Goal: Task Accomplishment & Management: Use online tool/utility

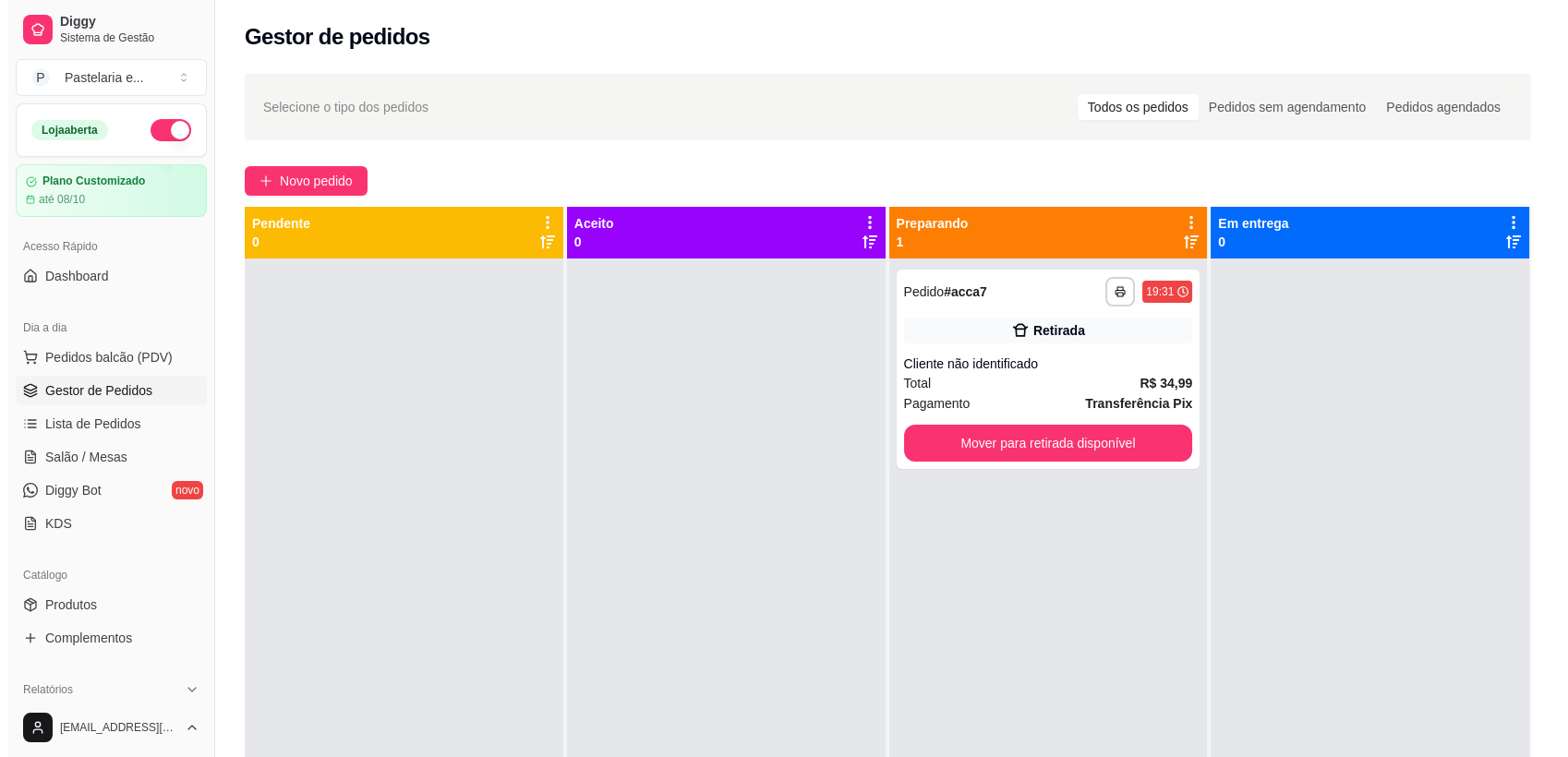
scroll to position [36, 0]
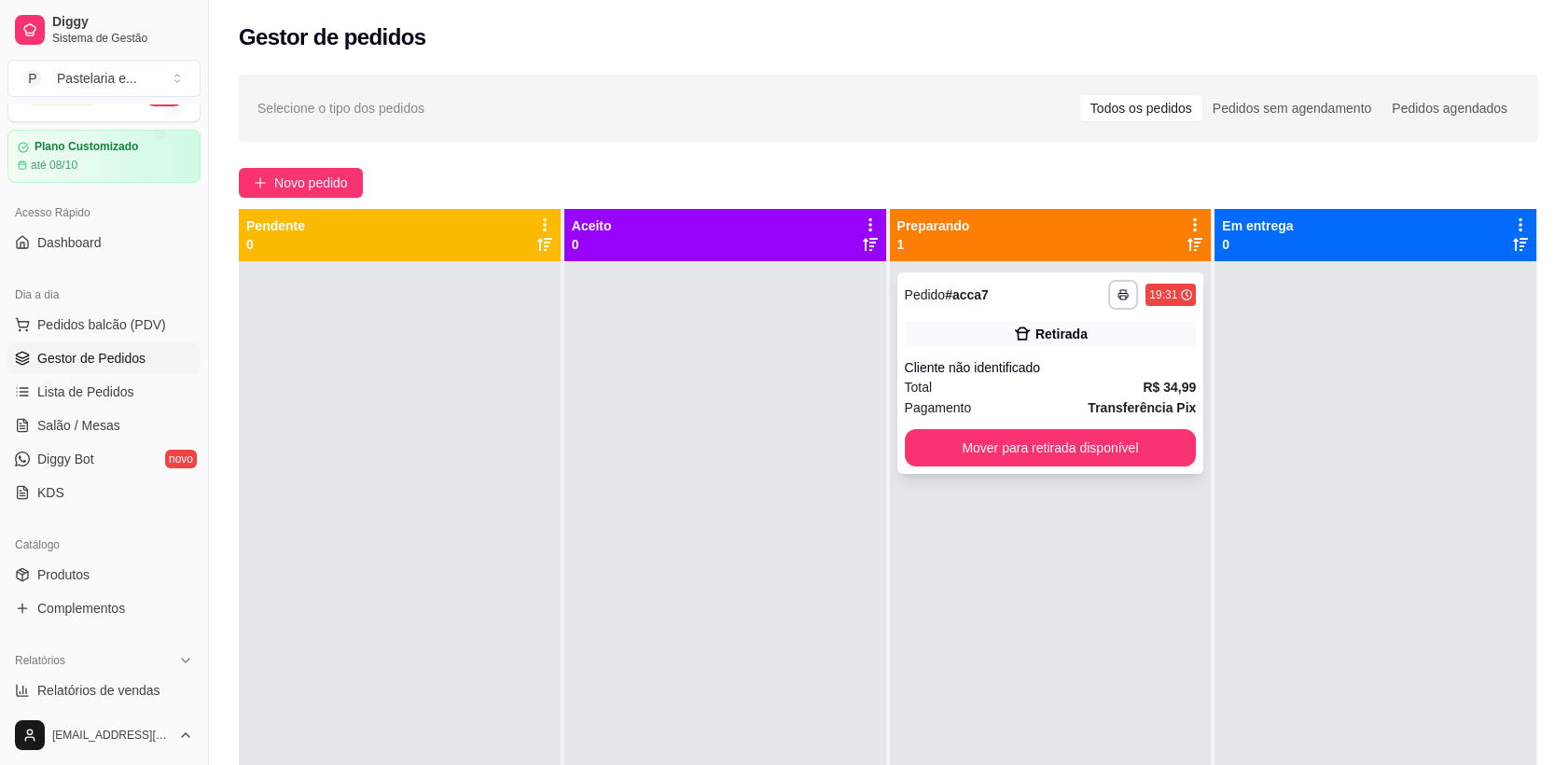
click at [985, 378] on div "Total R$ 34,99" at bounding box center [1051, 387] width 292 height 21
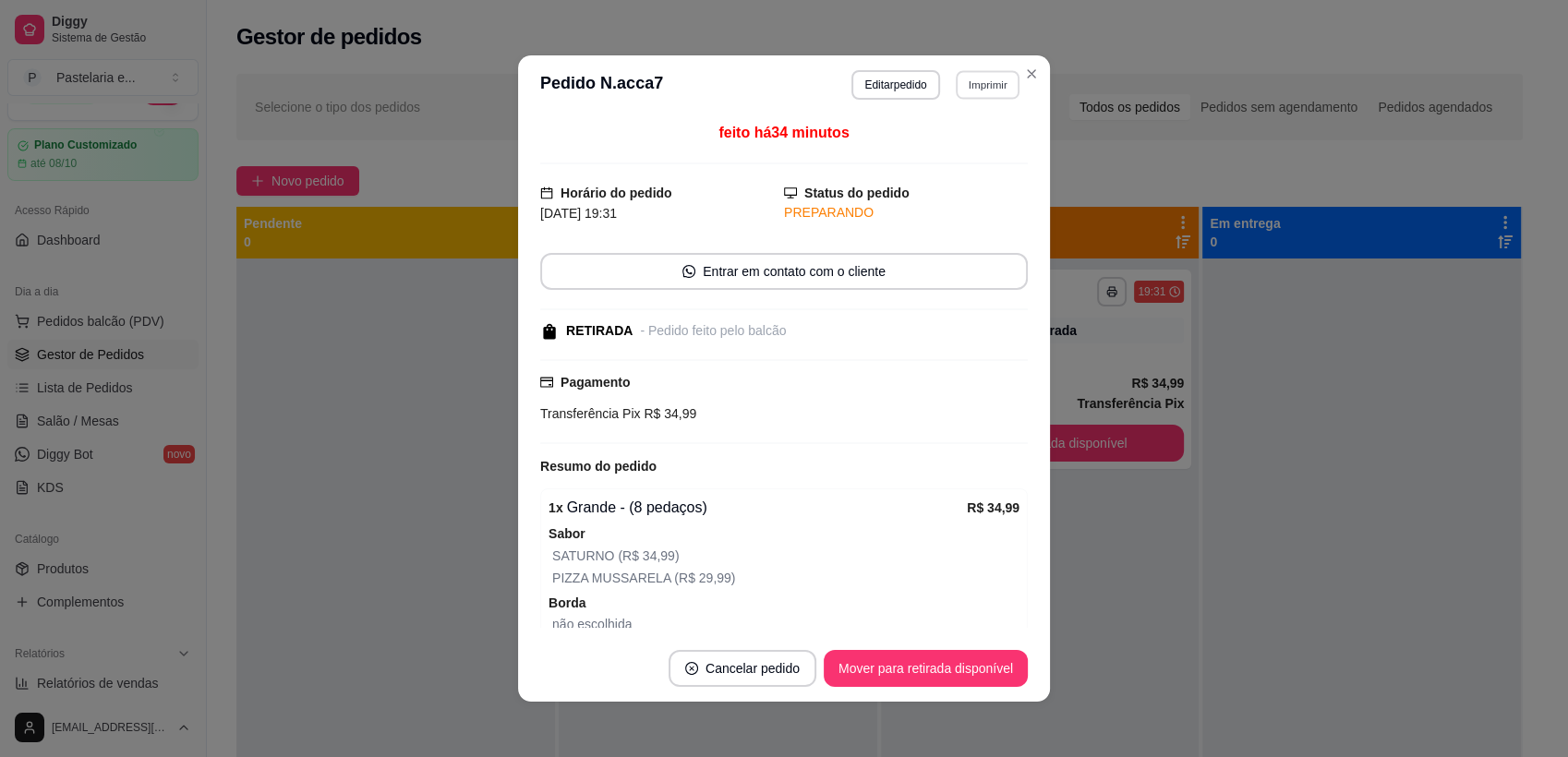
click at [963, 84] on button "Imprimir" at bounding box center [987, 84] width 63 height 29
click at [987, 153] on button "IMPRESSORA 2" at bounding box center [946, 149] width 130 height 29
click at [957, 666] on button "Mover para retirada disponível" at bounding box center [925, 668] width 198 height 36
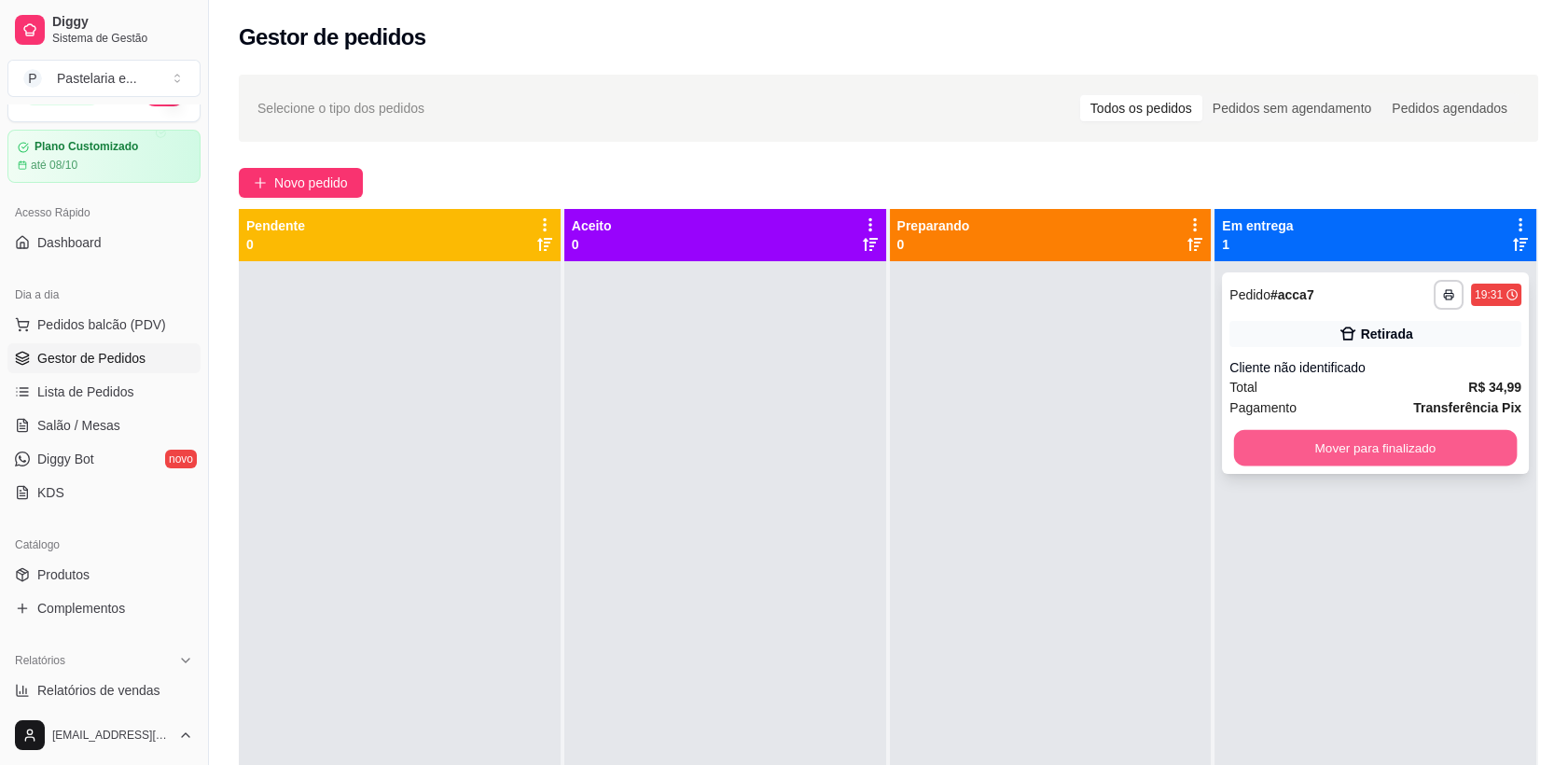
click at [1392, 447] on button "Mover para finalizado" at bounding box center [1375, 448] width 283 height 37
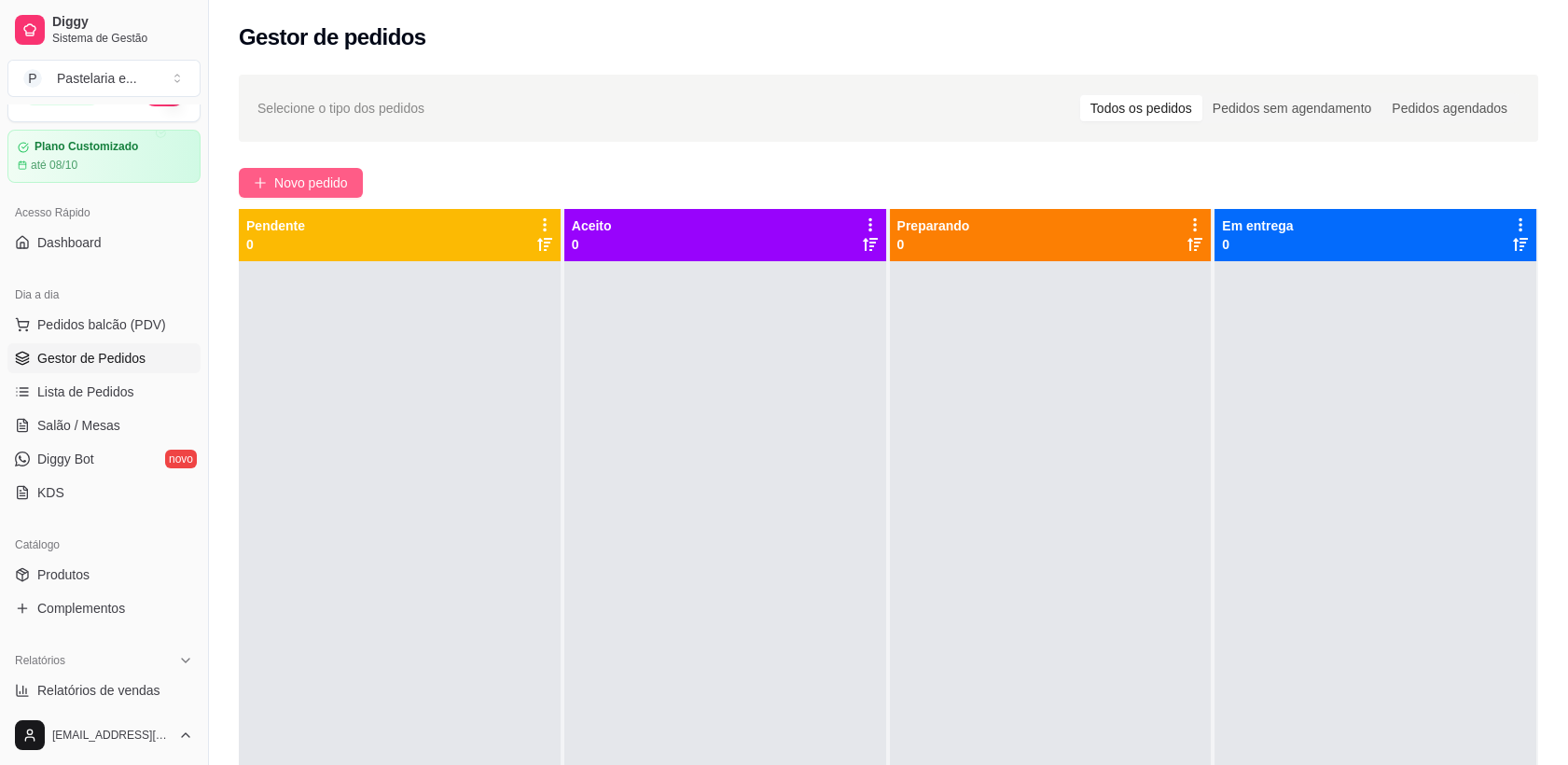
click at [290, 175] on span "Novo pedido" at bounding box center [311, 183] width 73 height 21
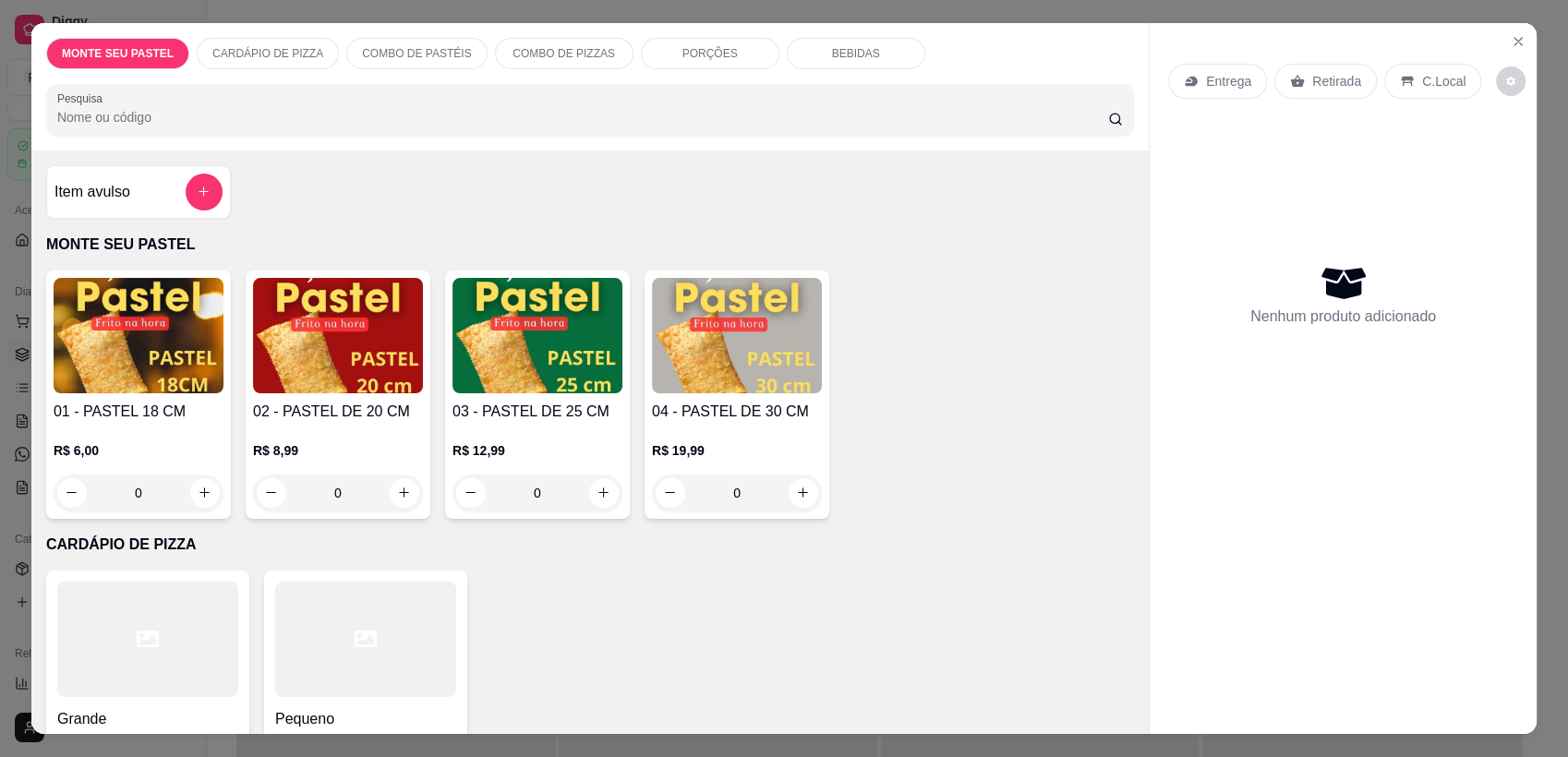
click at [377, 405] on h4 "02 - PASTEL DE 20 CM" at bounding box center [337, 412] width 170 height 22
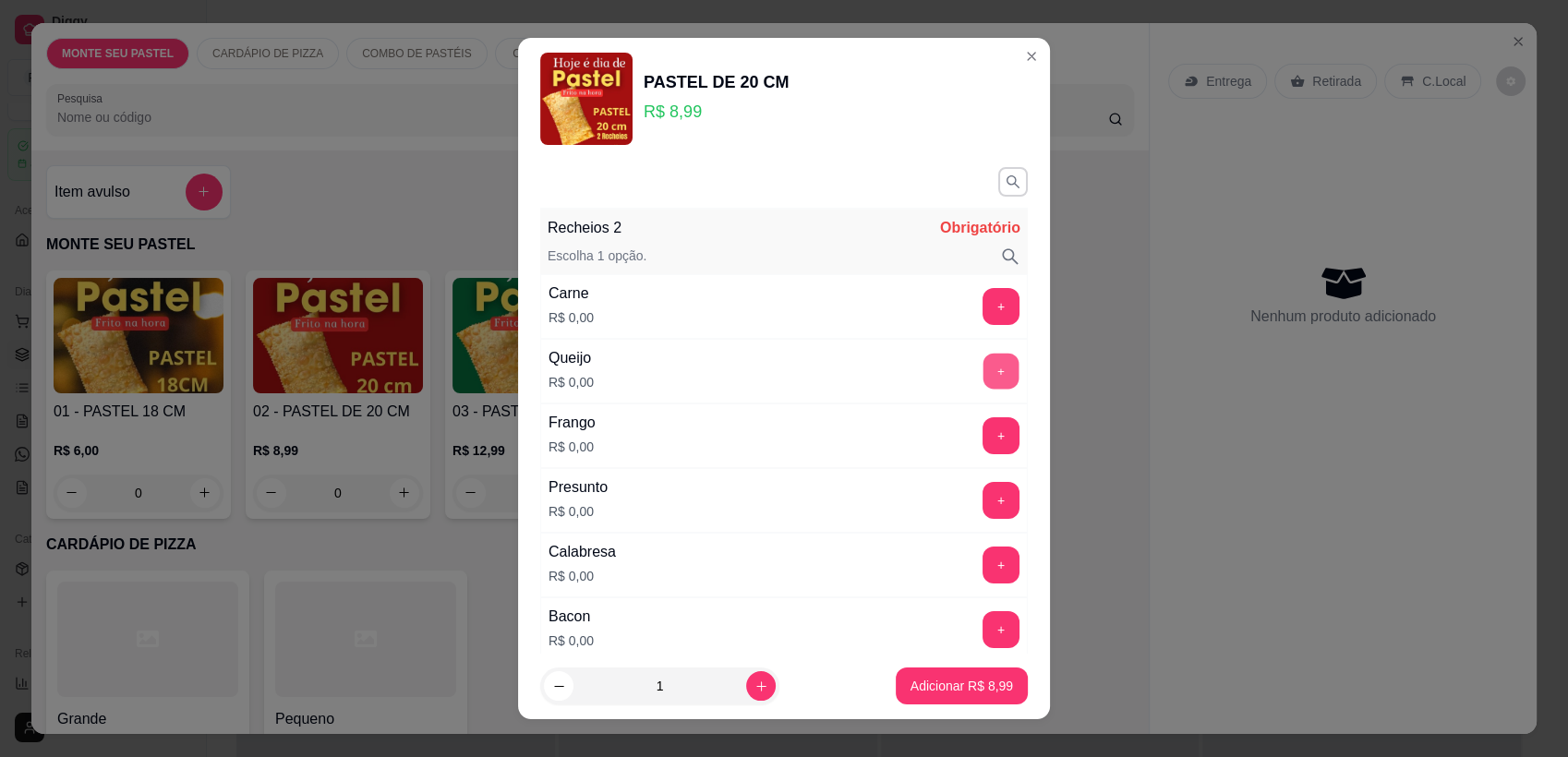
click at [983, 373] on button "+" at bounding box center [1001, 371] width 36 height 36
click at [983, 501] on button "+" at bounding box center [1001, 501] width 37 height 37
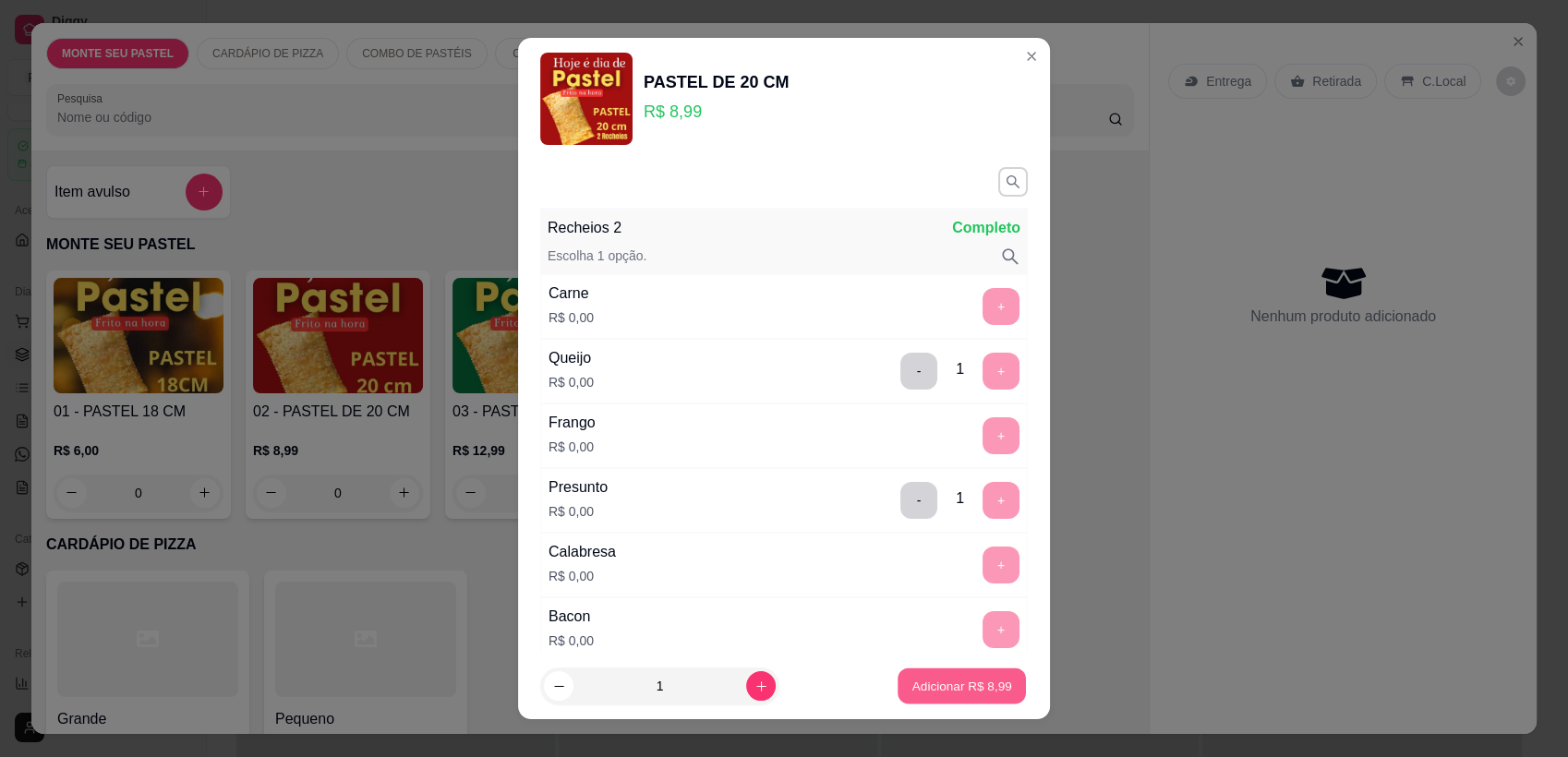
click at [967, 696] on button "Adicionar R$ 8,99" at bounding box center [962, 686] width 129 height 36
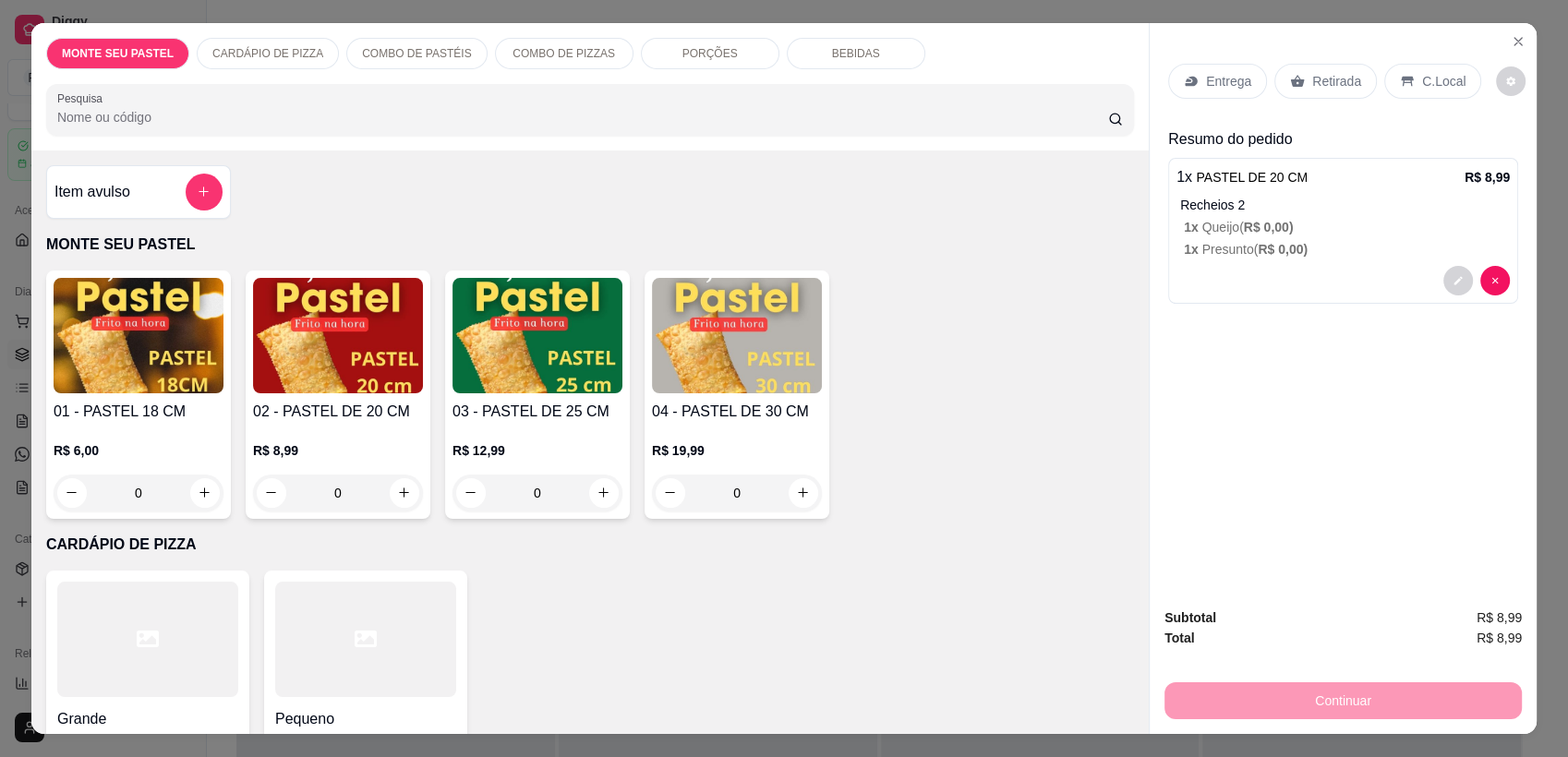
click at [337, 401] on h4 "02 - PASTEL DE 20 CM" at bounding box center [337, 412] width 170 height 22
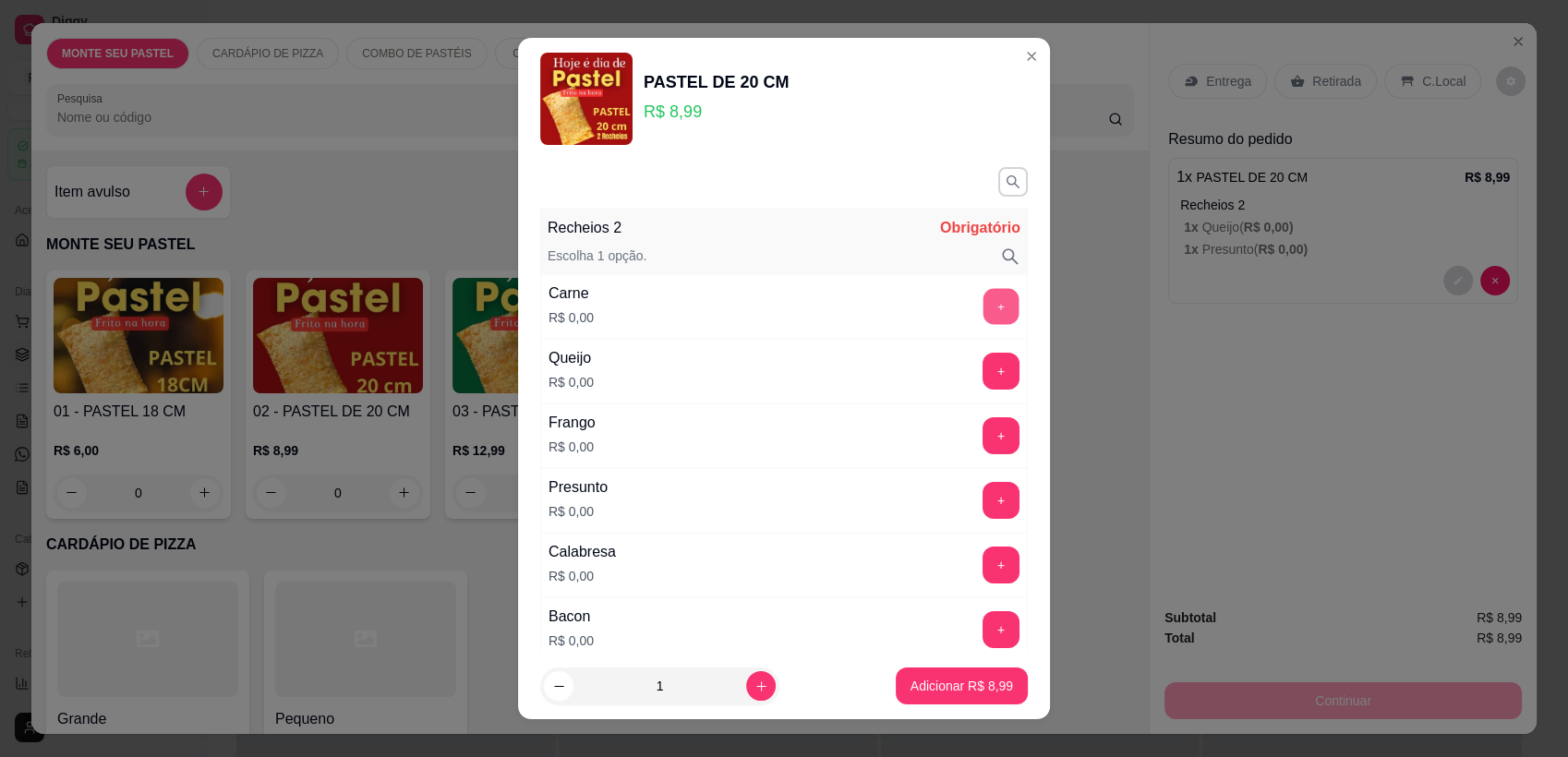
click at [983, 302] on button "+" at bounding box center [1001, 307] width 36 height 36
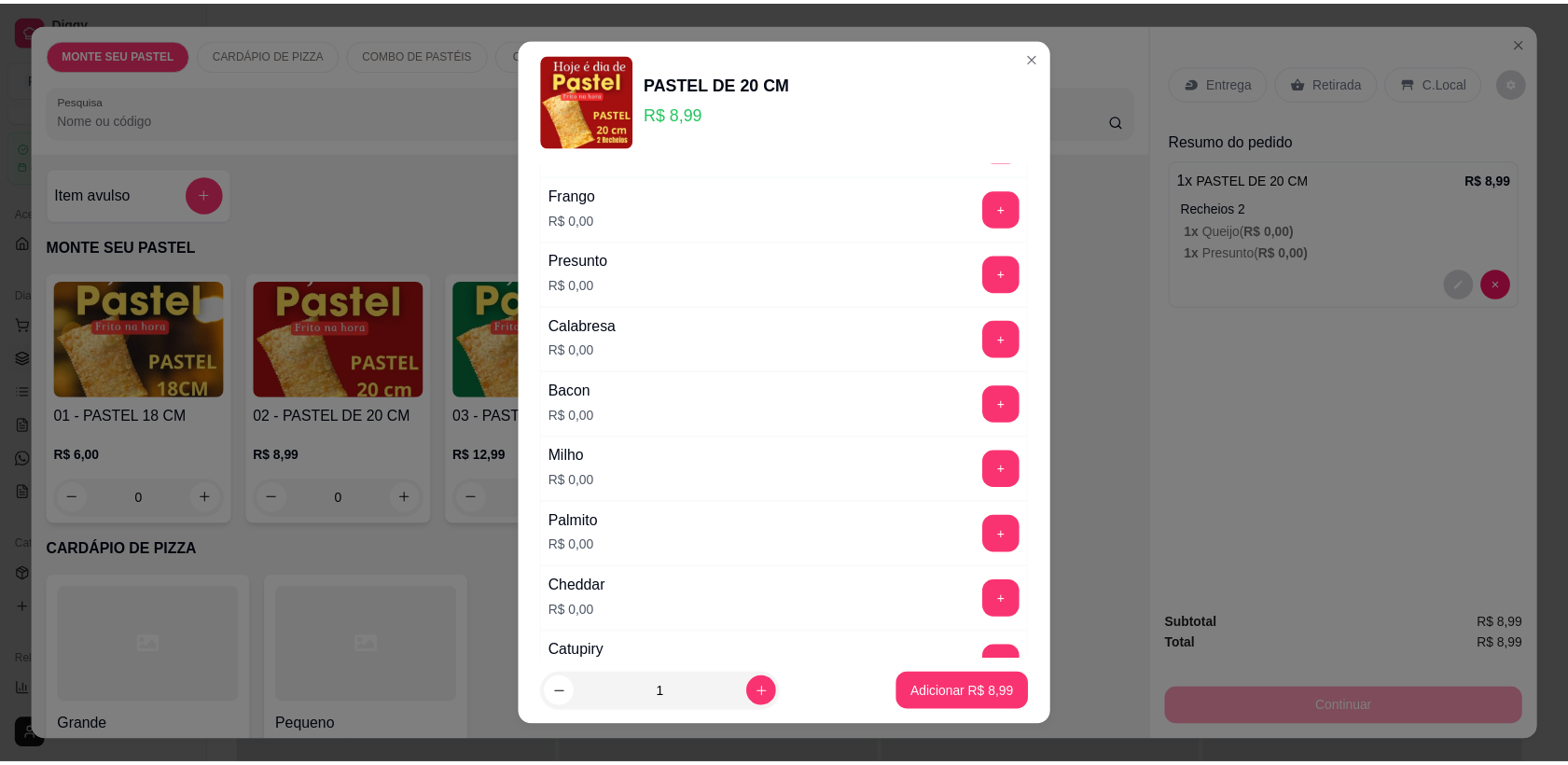
scroll to position [257, 0]
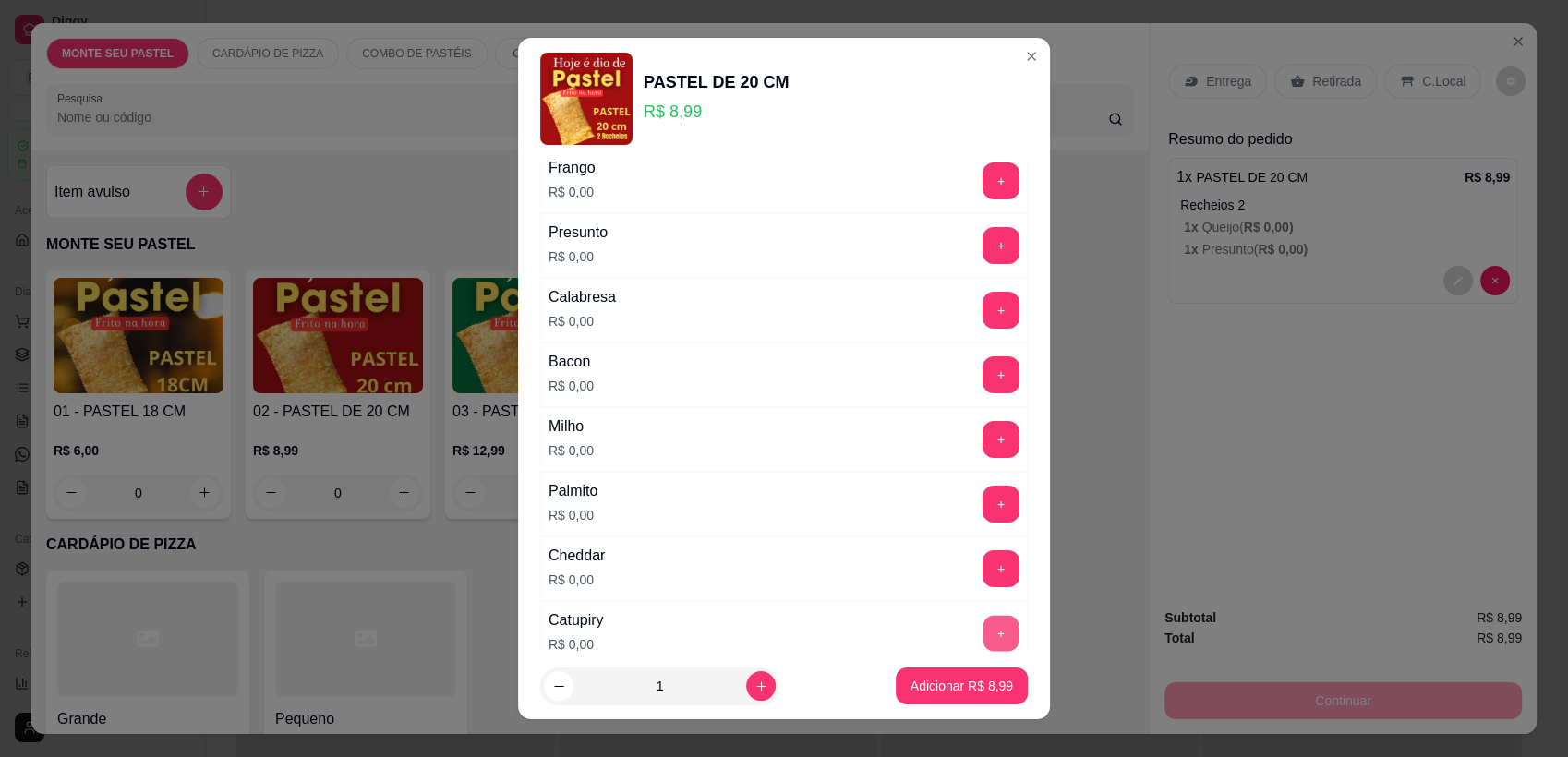
click at [983, 635] on button "+" at bounding box center [1001, 634] width 36 height 36
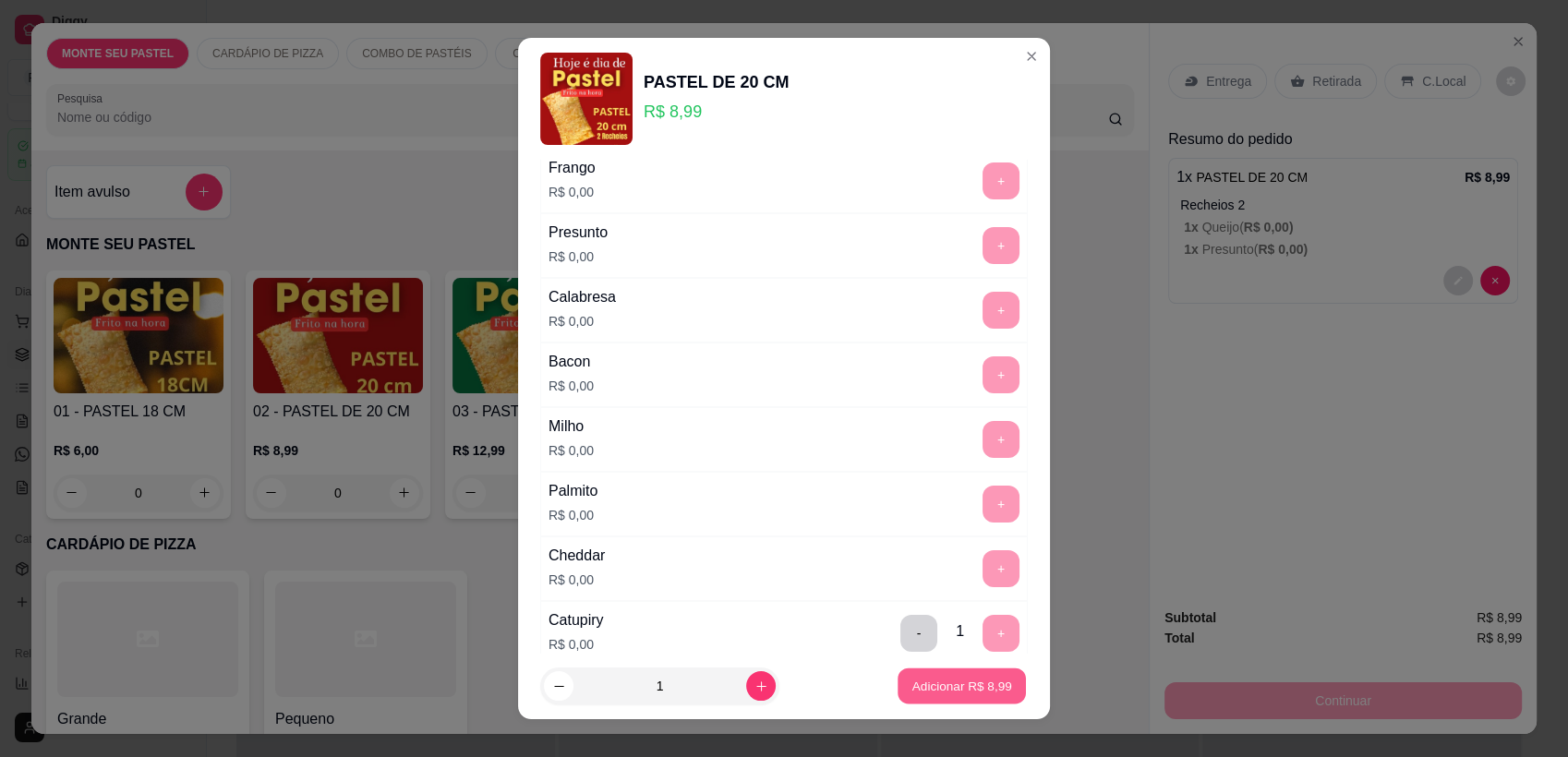
click at [953, 694] on p "Adicionar R$ 8,99" at bounding box center [961, 685] width 100 height 18
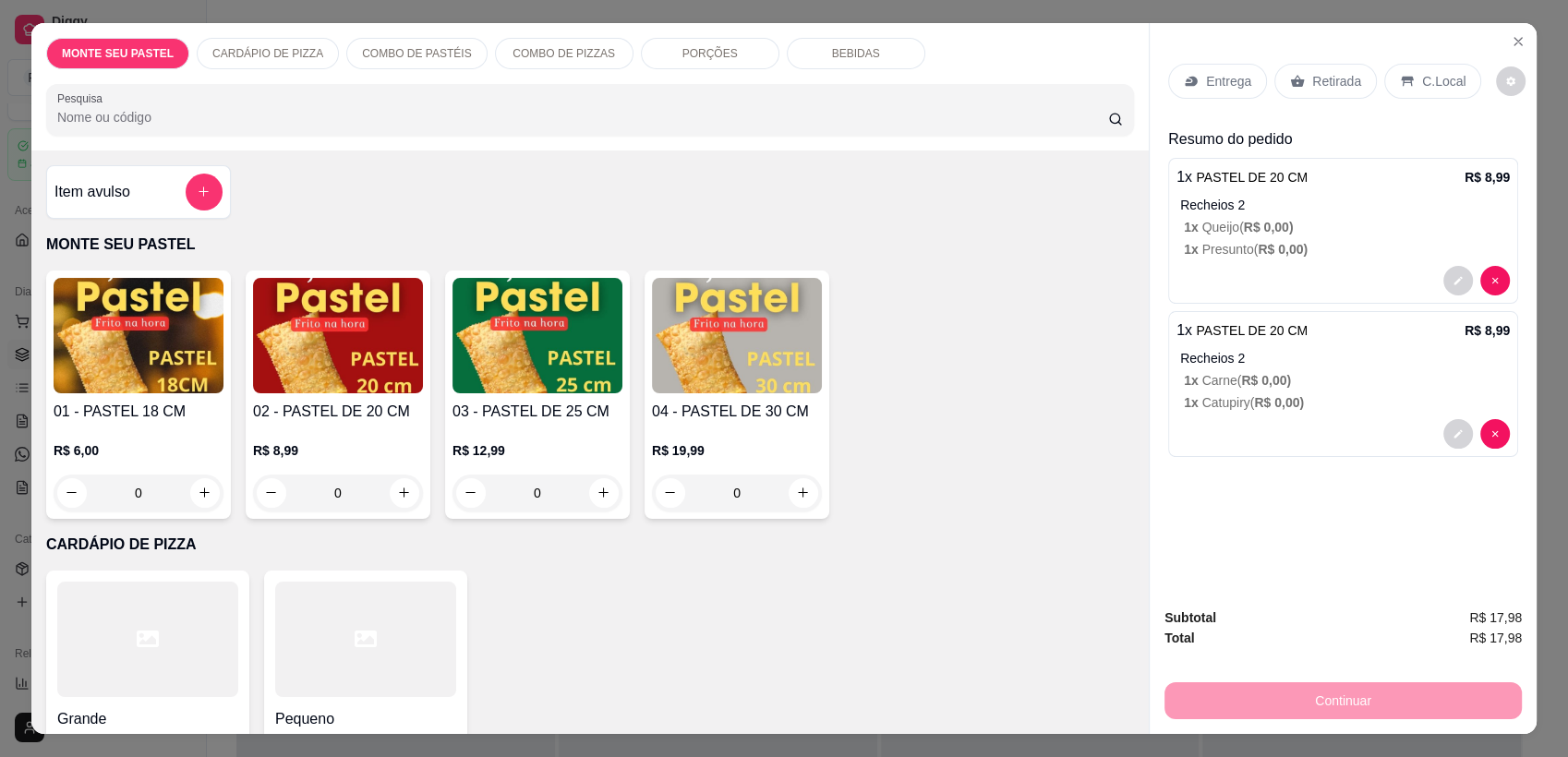
click at [1298, 77] on div "Retirada" at bounding box center [1326, 81] width 103 height 35
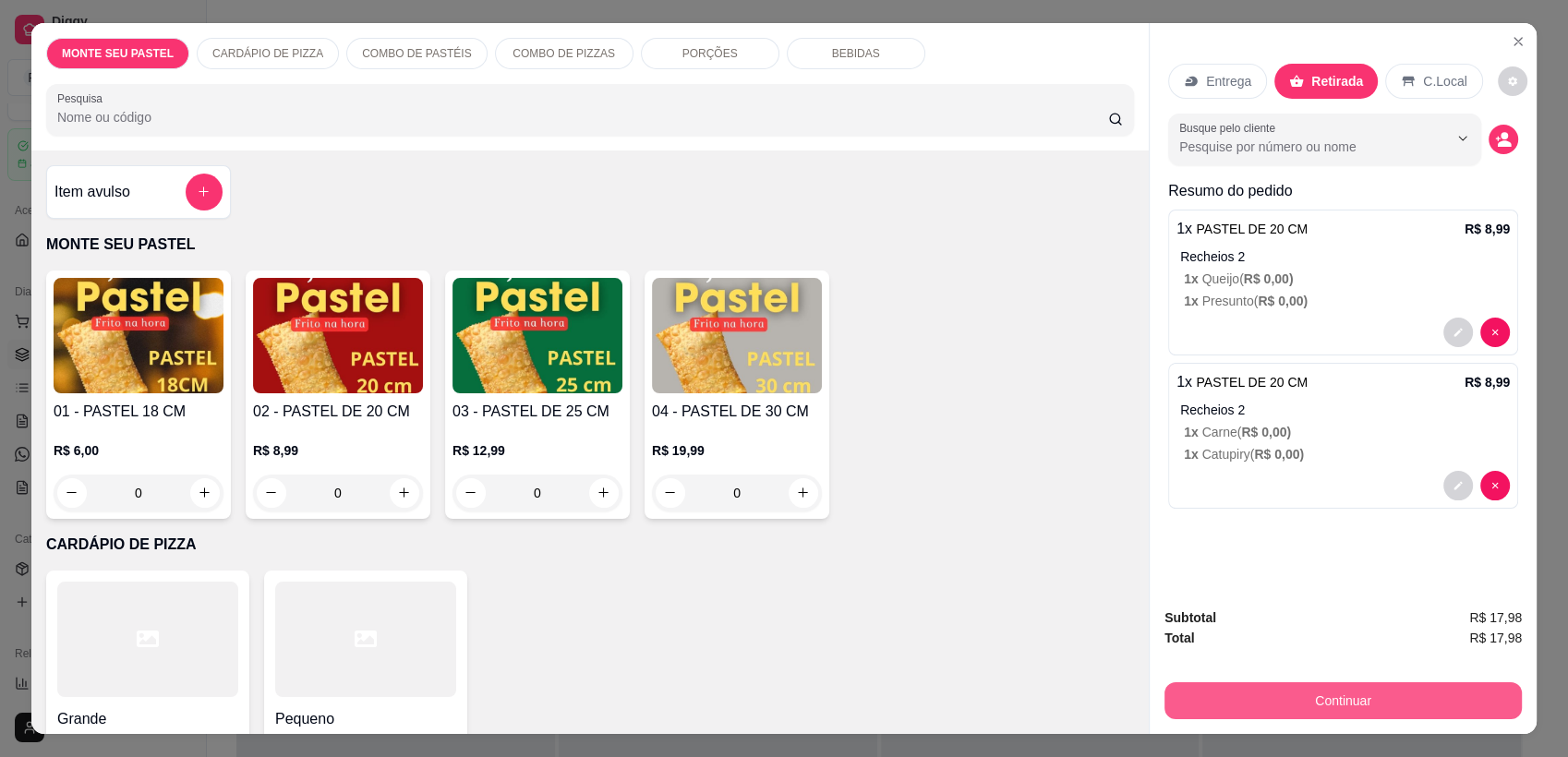
click at [1248, 698] on button "Continuar" at bounding box center [1342, 701] width 357 height 37
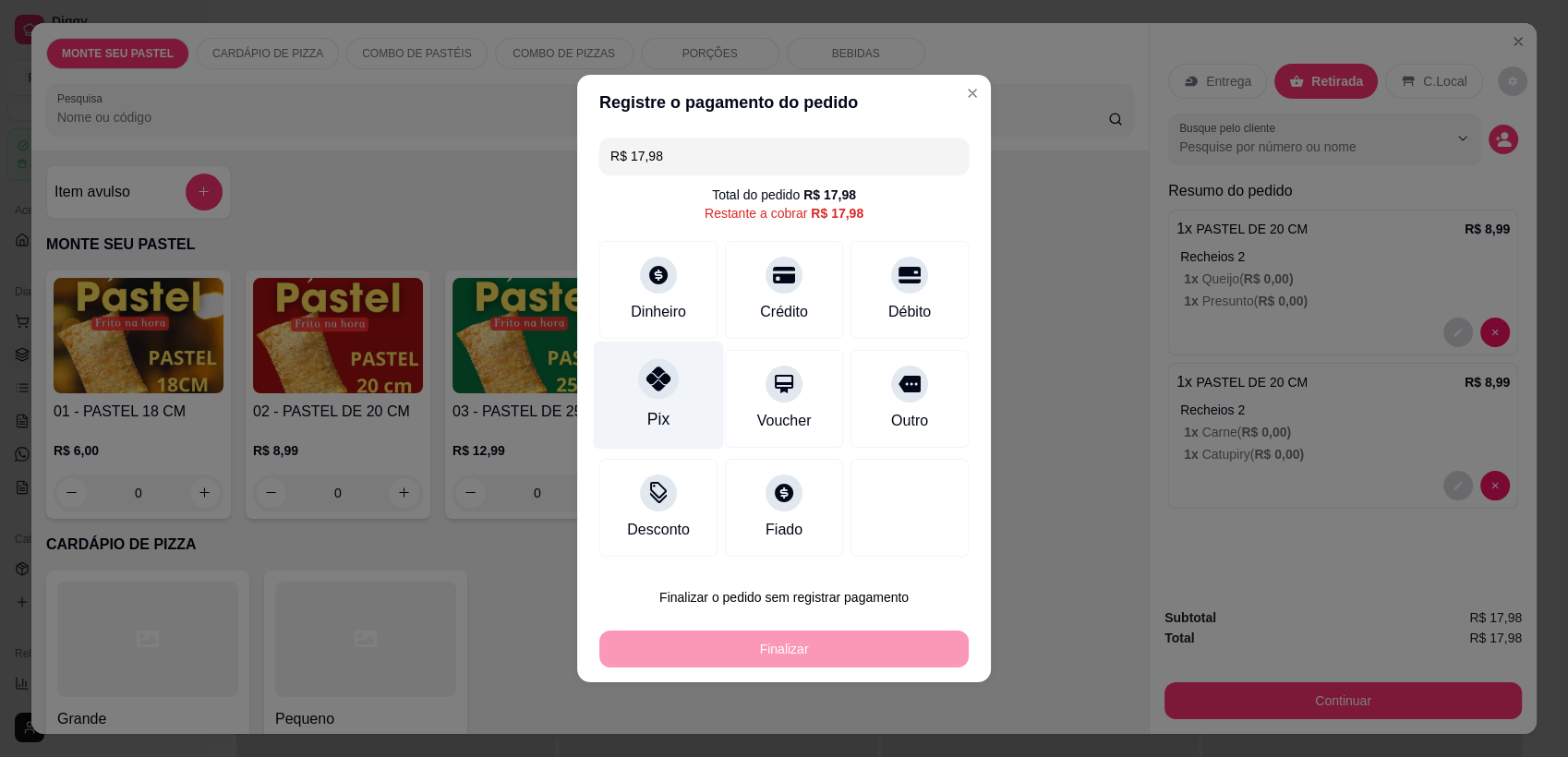
click at [660, 378] on icon at bounding box center [658, 378] width 24 height 24
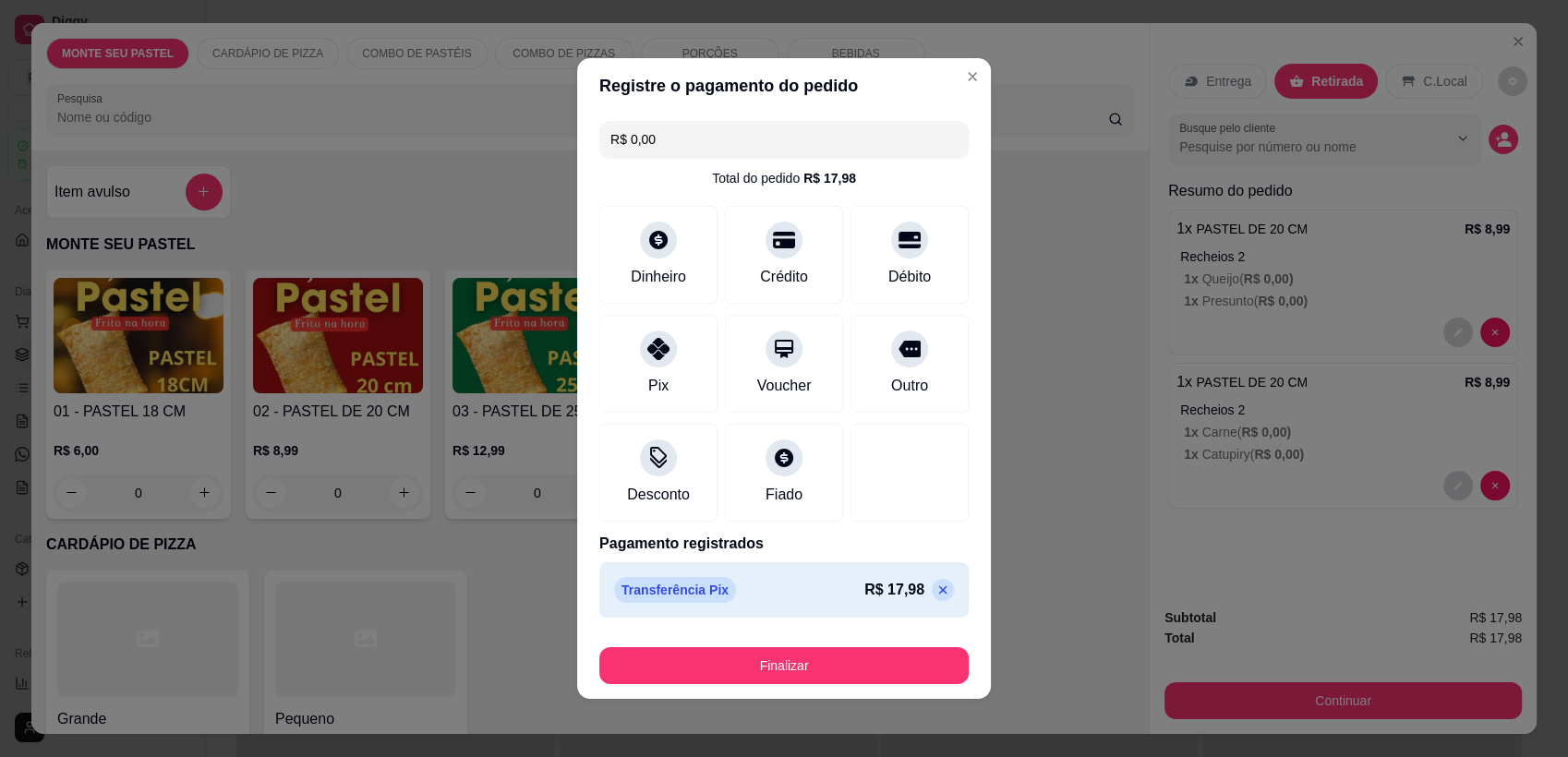
click at [659, 148] on input "R$ 0,00" at bounding box center [784, 140] width 347 height 37
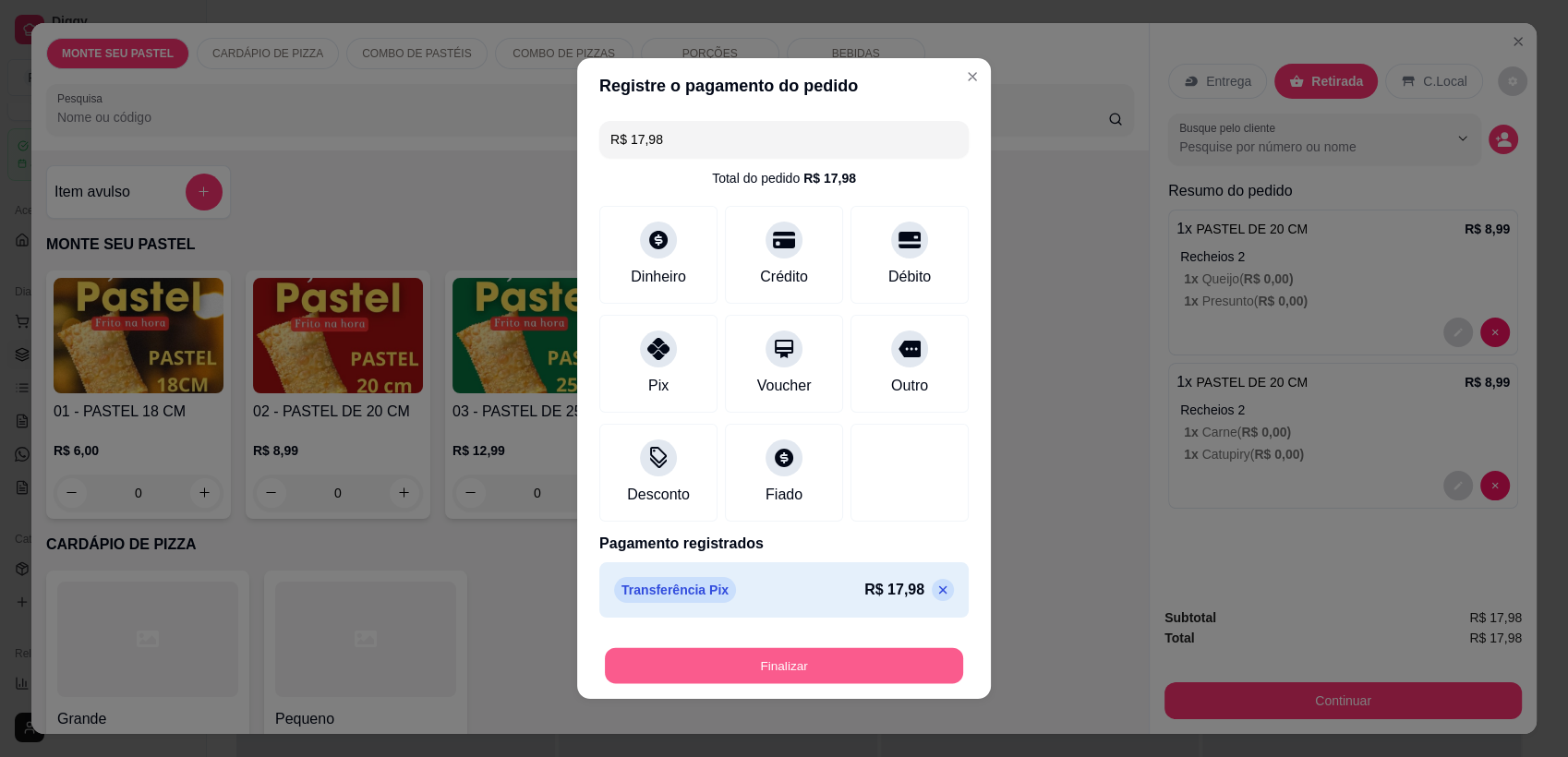
click at [700, 668] on button "Finalizar" at bounding box center [784, 666] width 358 height 36
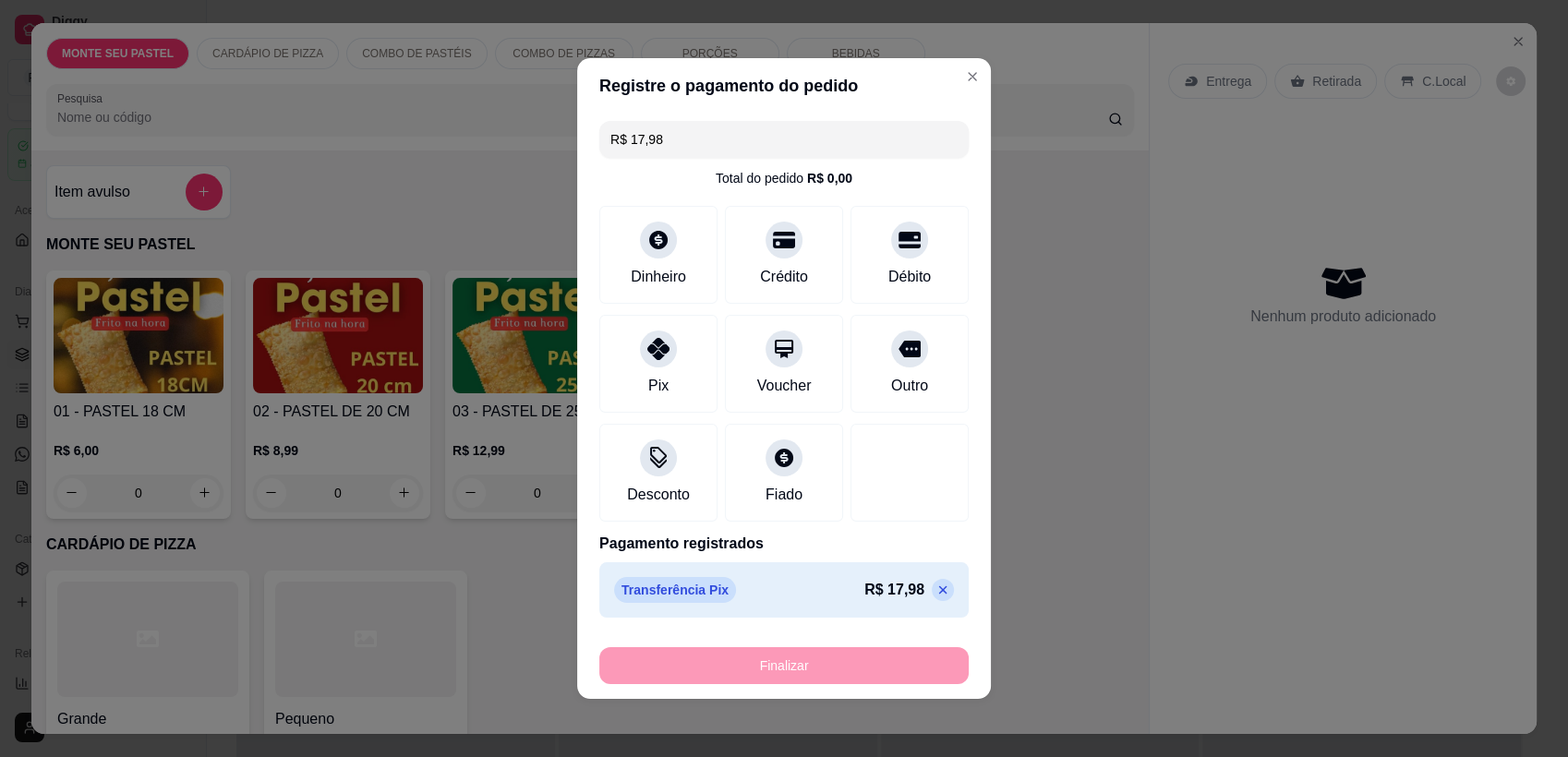
type input "-R$ 17,98"
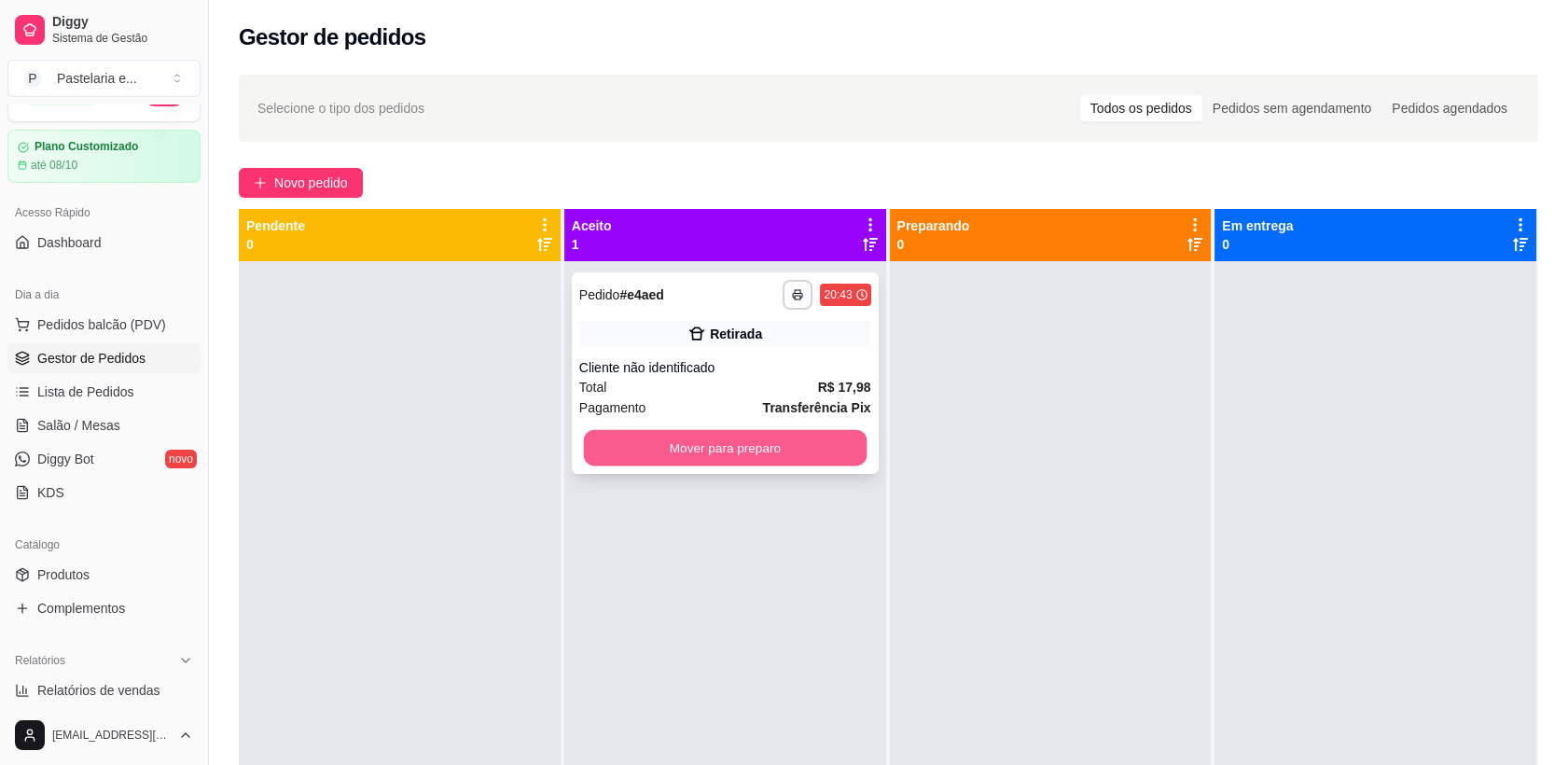
click at [821, 446] on button "Mover para preparo" at bounding box center [724, 448] width 283 height 37
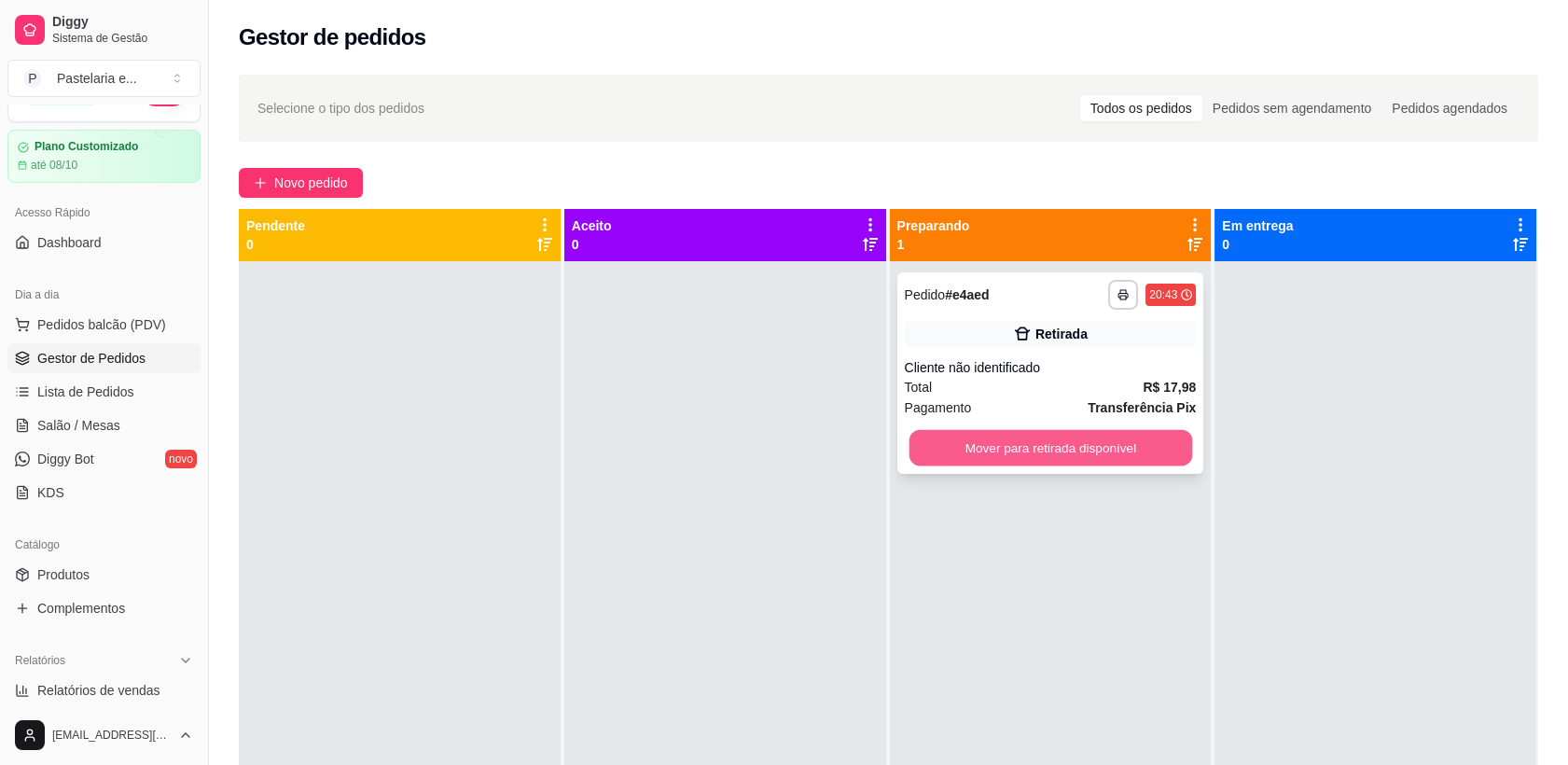
click at [937, 446] on button "Mover para retirada disponível" at bounding box center [1050, 448] width 283 height 37
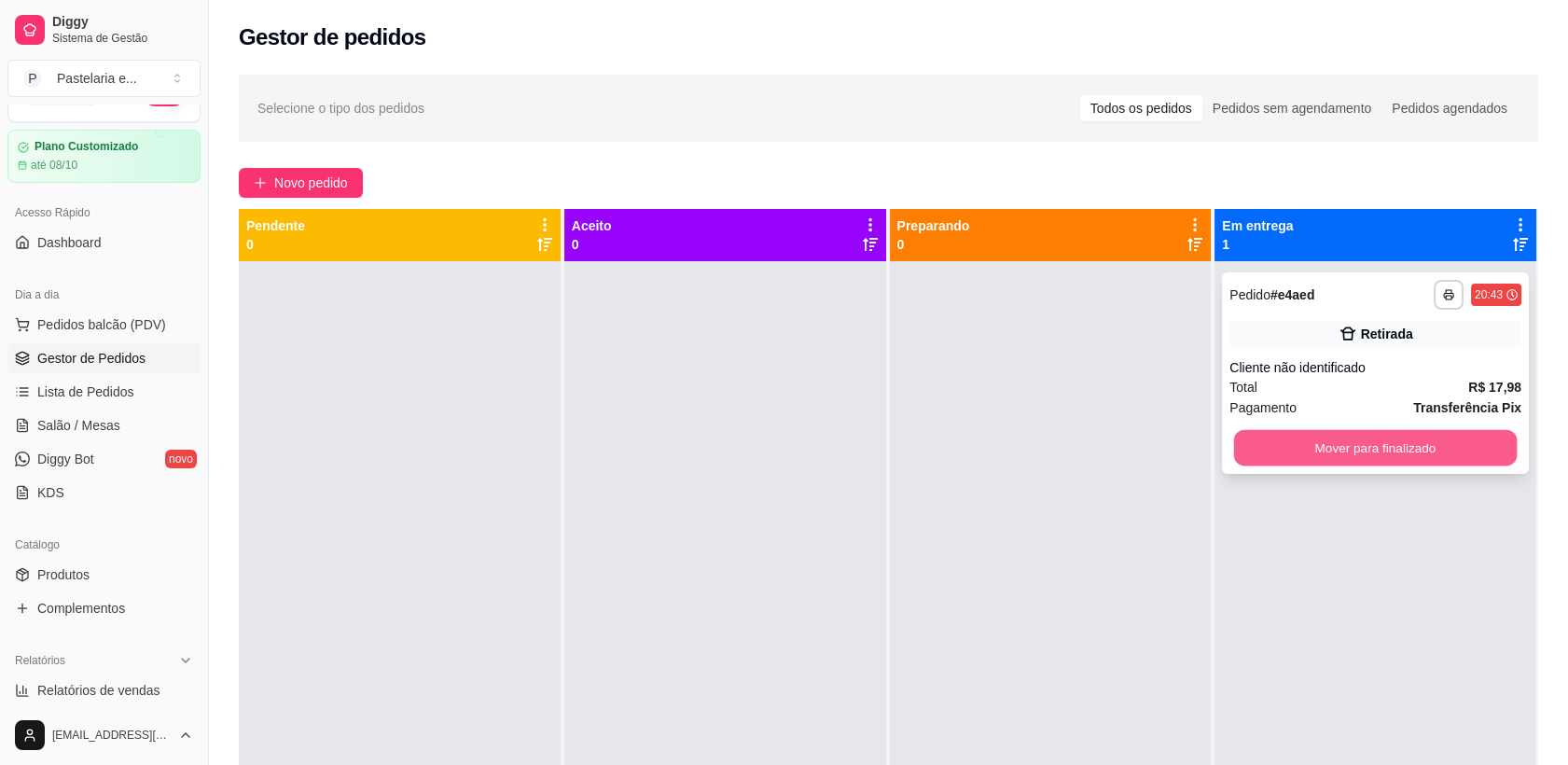
click at [1302, 457] on button "Mover para finalizado" at bounding box center [1375, 448] width 283 height 37
